Goal: Use online tool/utility: Use online tool/utility

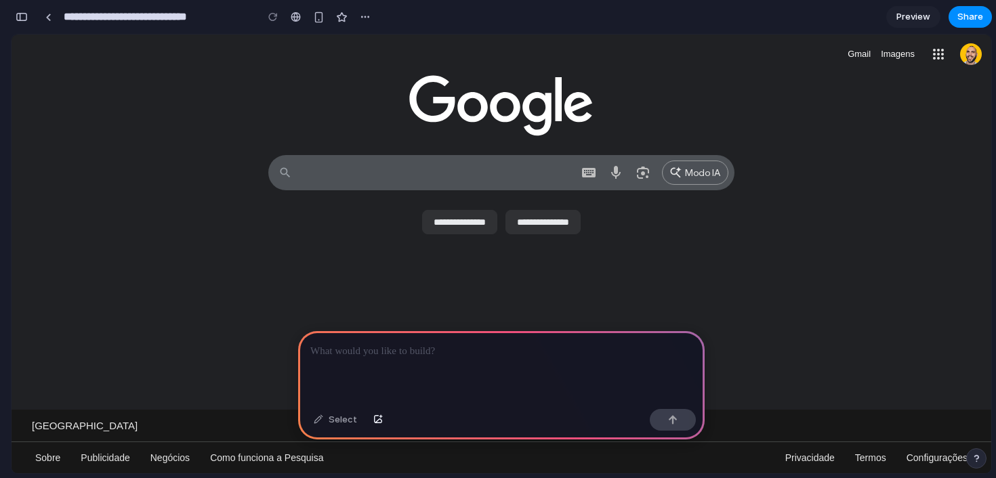
click at [378, 354] on p at bounding box center [501, 351] width 382 height 16
click at [349, 415] on div "Select" at bounding box center [335, 420] width 57 height 22
click at [321, 421] on div "Select" at bounding box center [335, 420] width 57 height 22
click at [338, 367] on div at bounding box center [501, 367] width 406 height 72
click at [482, 374] on div at bounding box center [501, 367] width 406 height 72
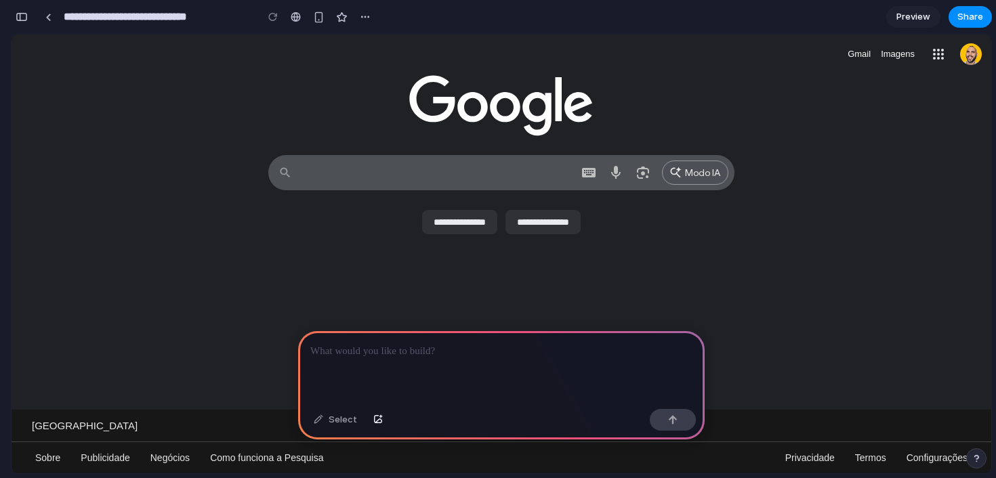
click at [474, 357] on div at bounding box center [501, 367] width 406 height 72
click at [668, 428] on button "button" at bounding box center [673, 420] width 46 height 22
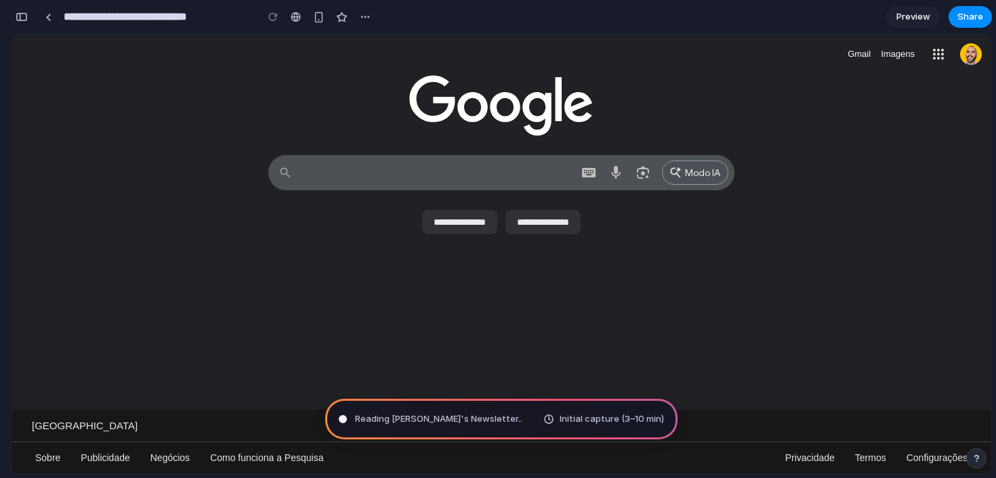
type input "**********"
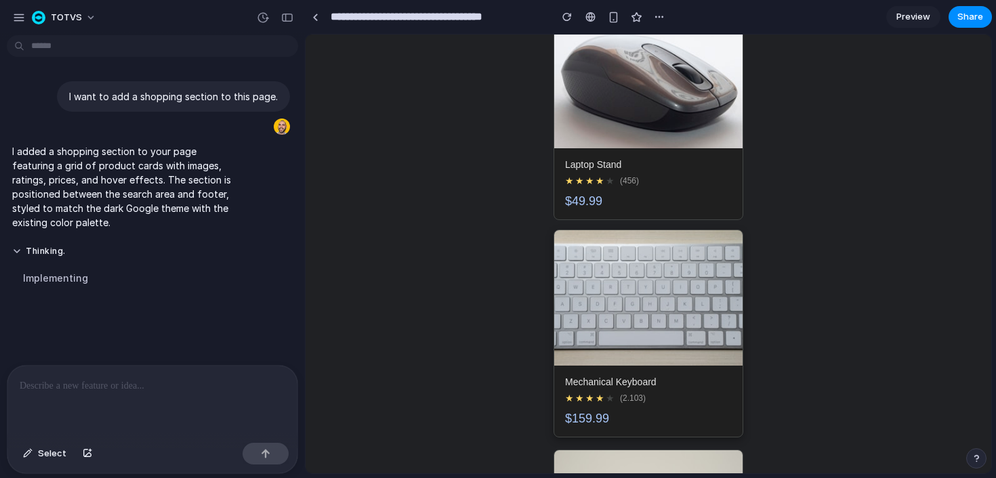
scroll to position [348, 0]
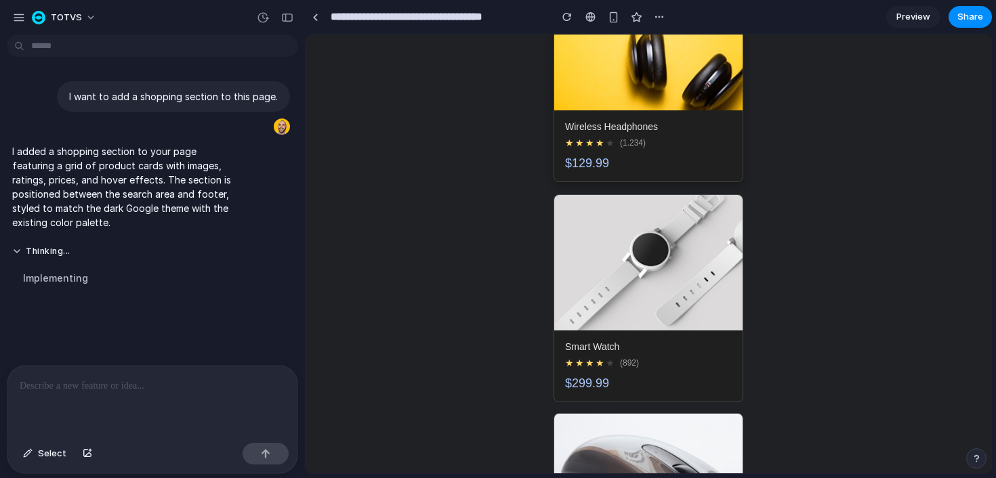
click at [651, 159] on div "$129.99" at bounding box center [648, 163] width 167 height 14
